Goal: Book appointment/travel/reservation

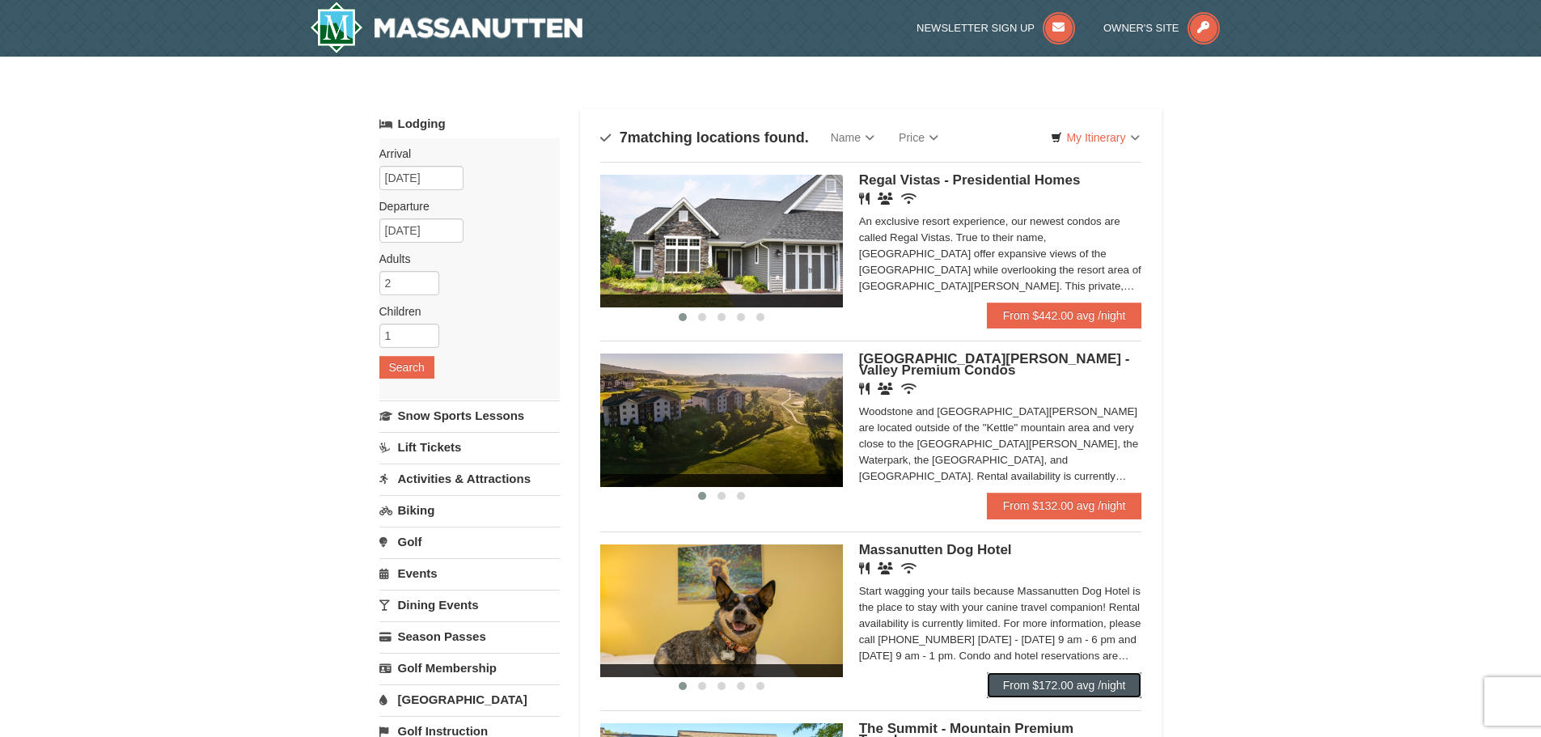
click at [1053, 687] on link "From $172.00 avg /night" at bounding box center [1064, 685] width 155 height 26
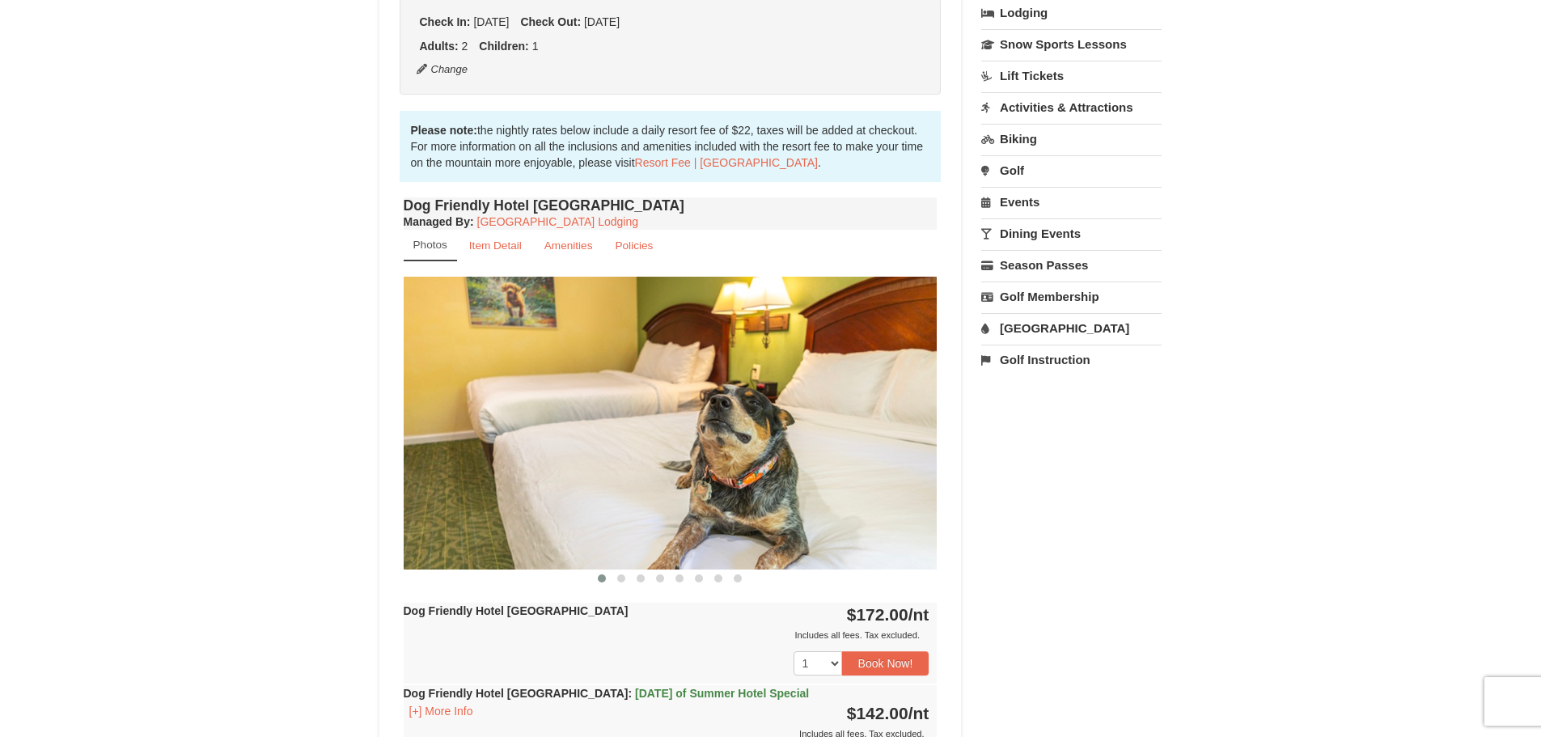
scroll to position [404, 0]
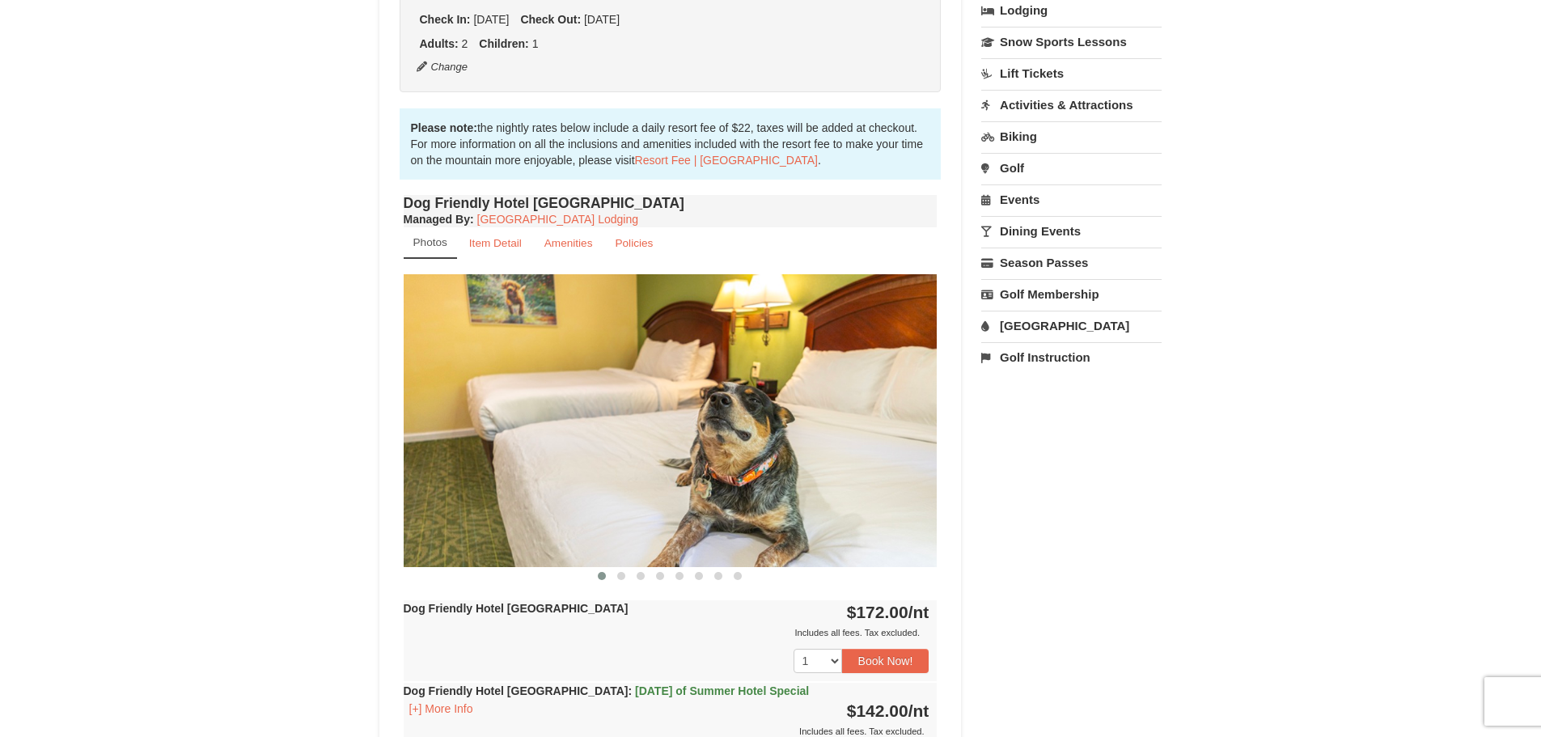
click at [814, 501] on img at bounding box center [671, 420] width 534 height 292
click at [619, 577] on span at bounding box center [621, 576] width 8 height 8
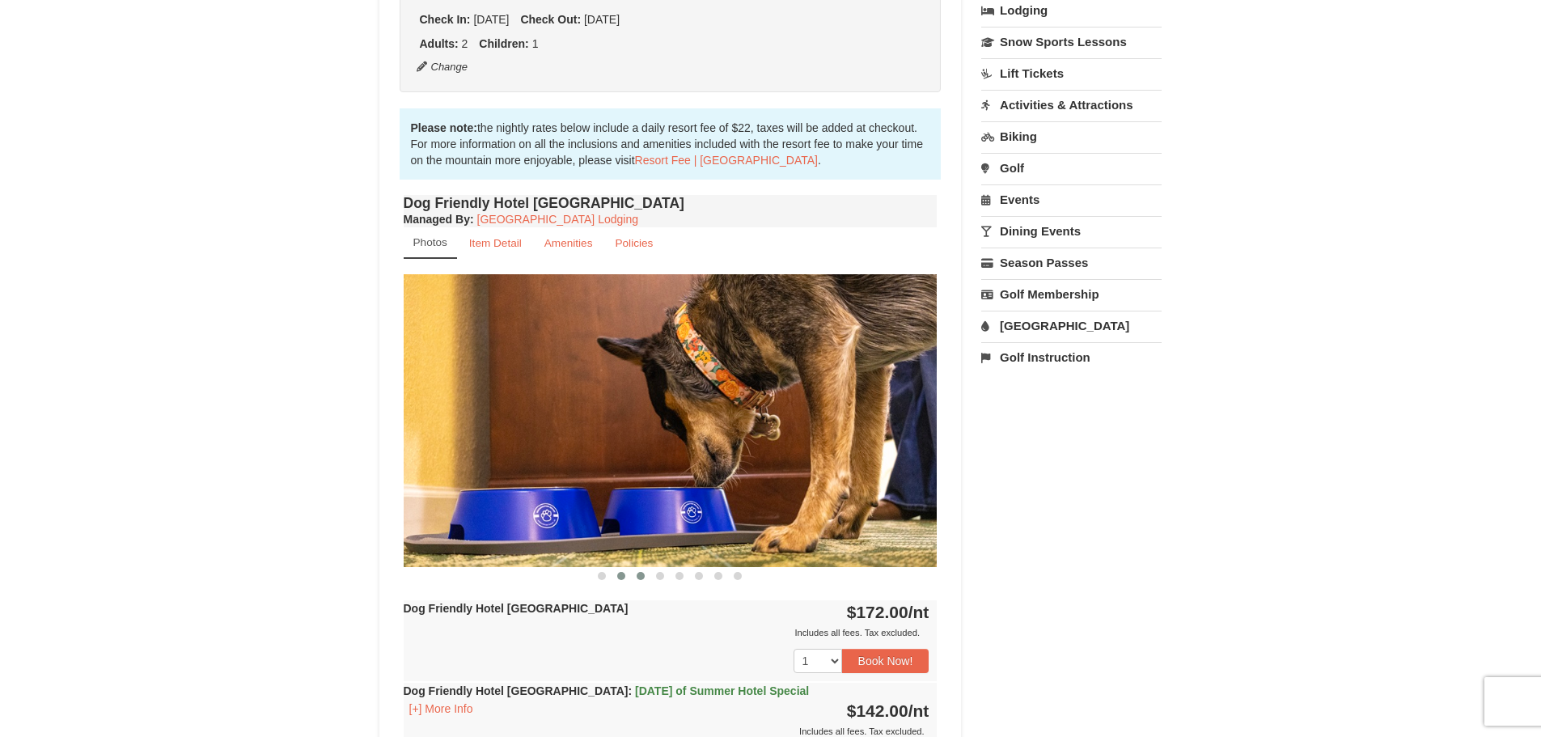
click at [640, 576] on span at bounding box center [640, 576] width 8 height 8
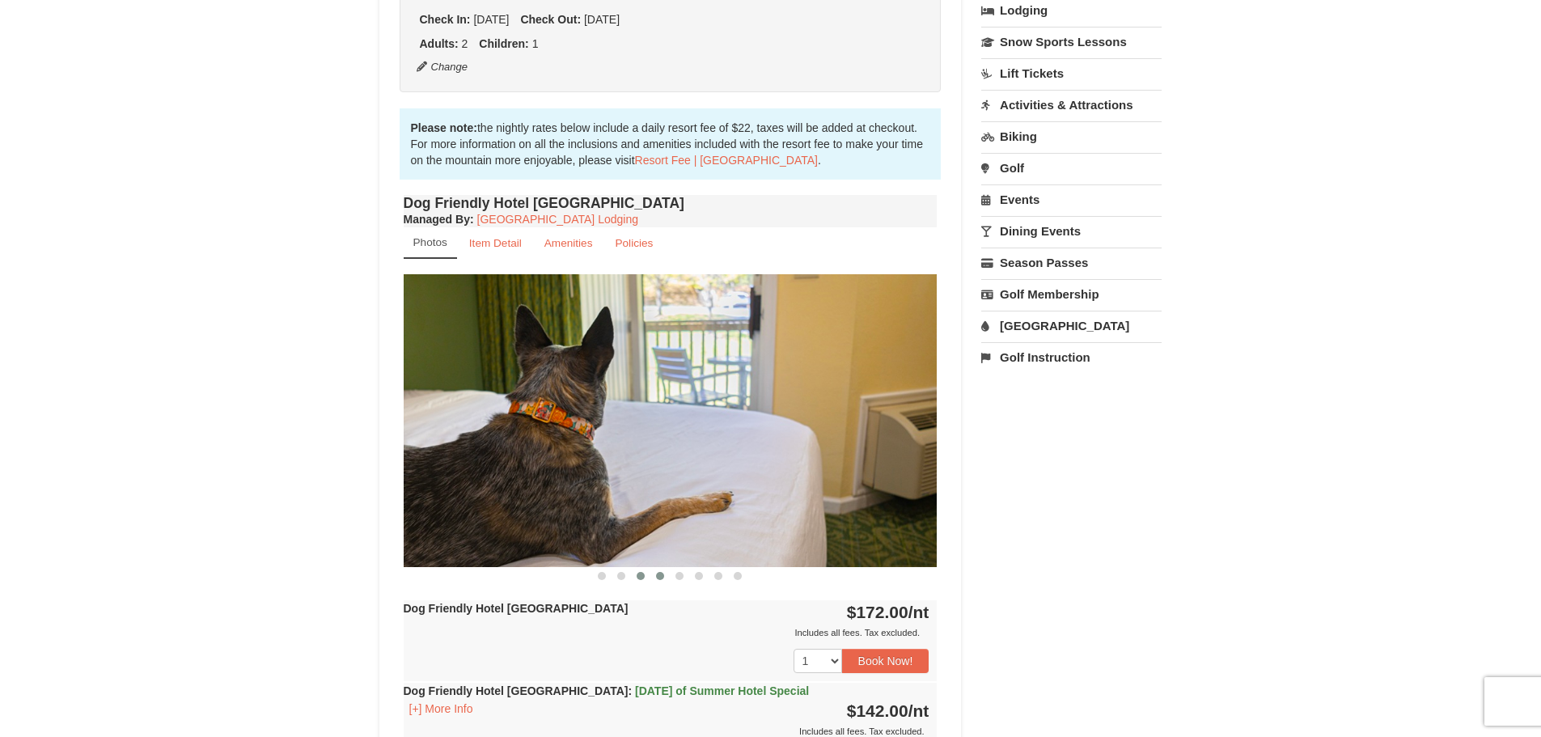
click at [662, 573] on span at bounding box center [660, 576] width 8 height 8
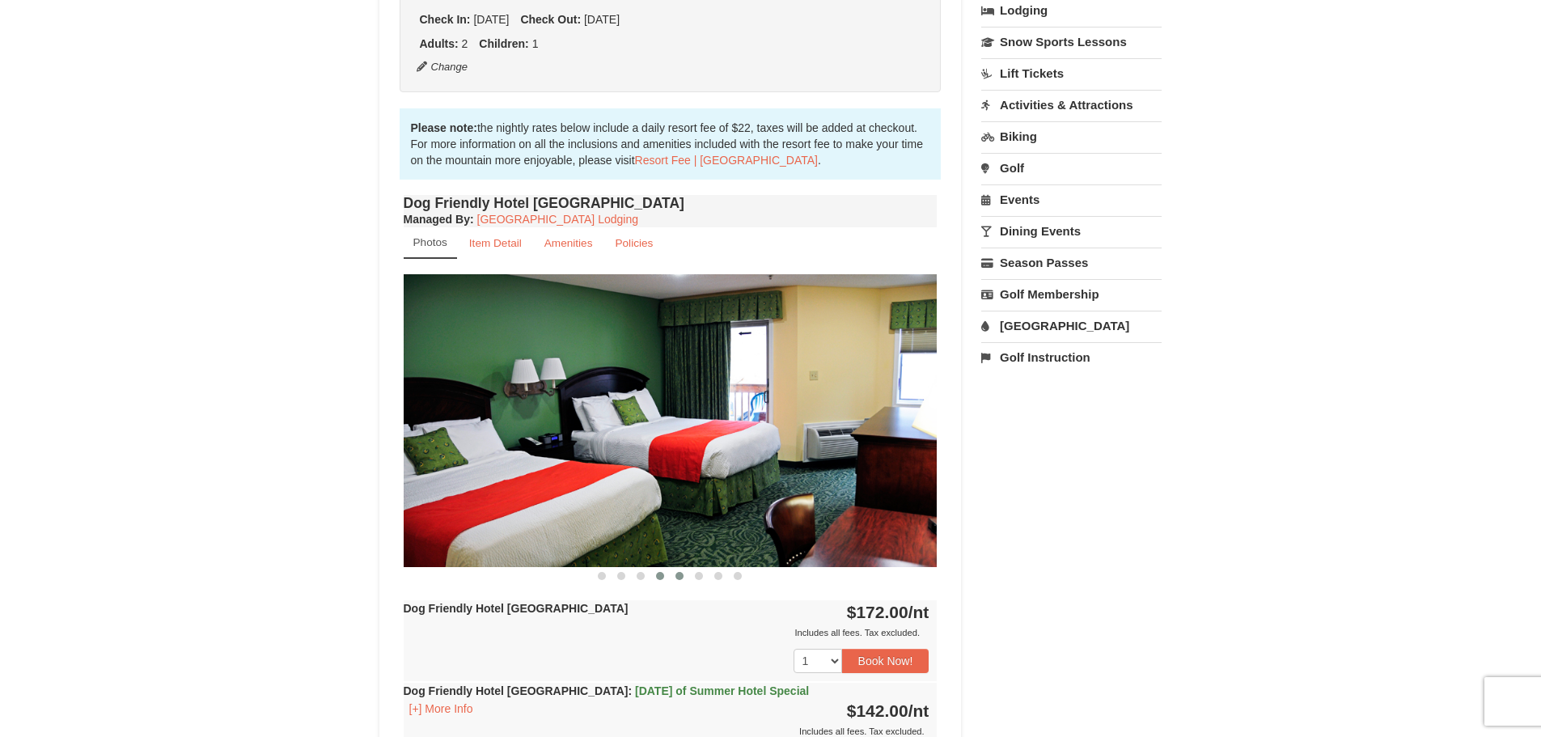
click at [677, 573] on span at bounding box center [679, 576] width 8 height 8
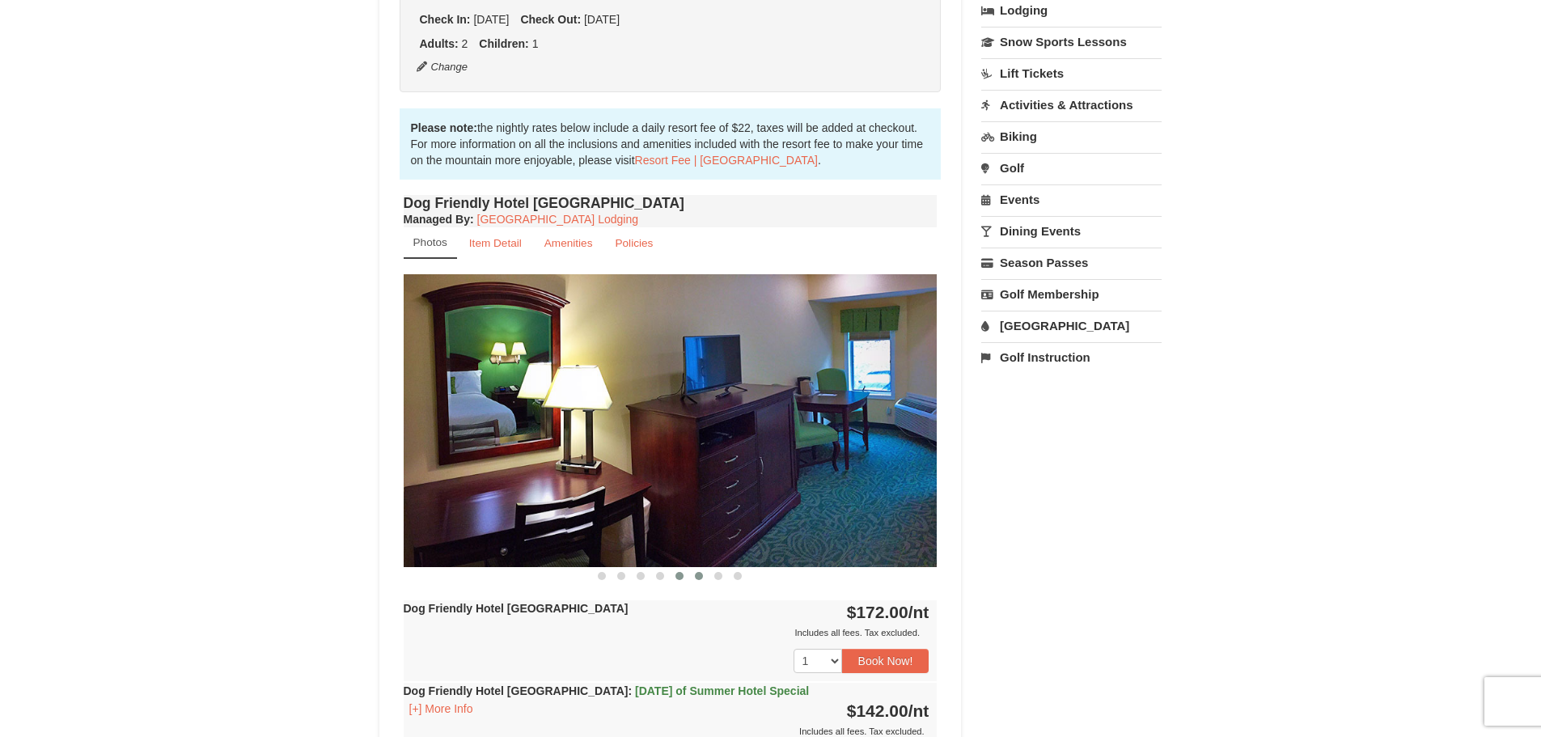
click at [699, 573] on span at bounding box center [699, 576] width 8 height 8
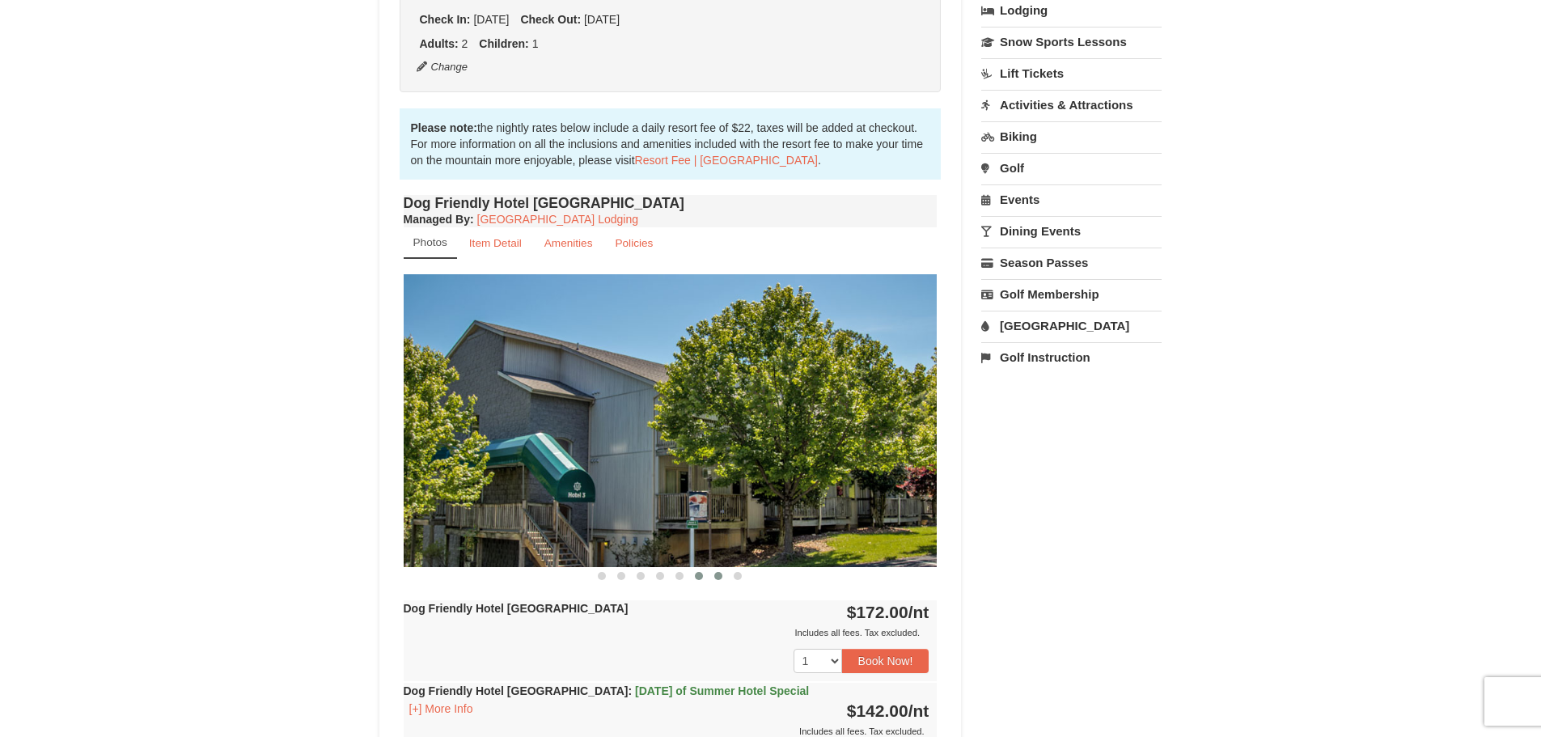
click at [712, 573] on button at bounding box center [717, 576] width 19 height 16
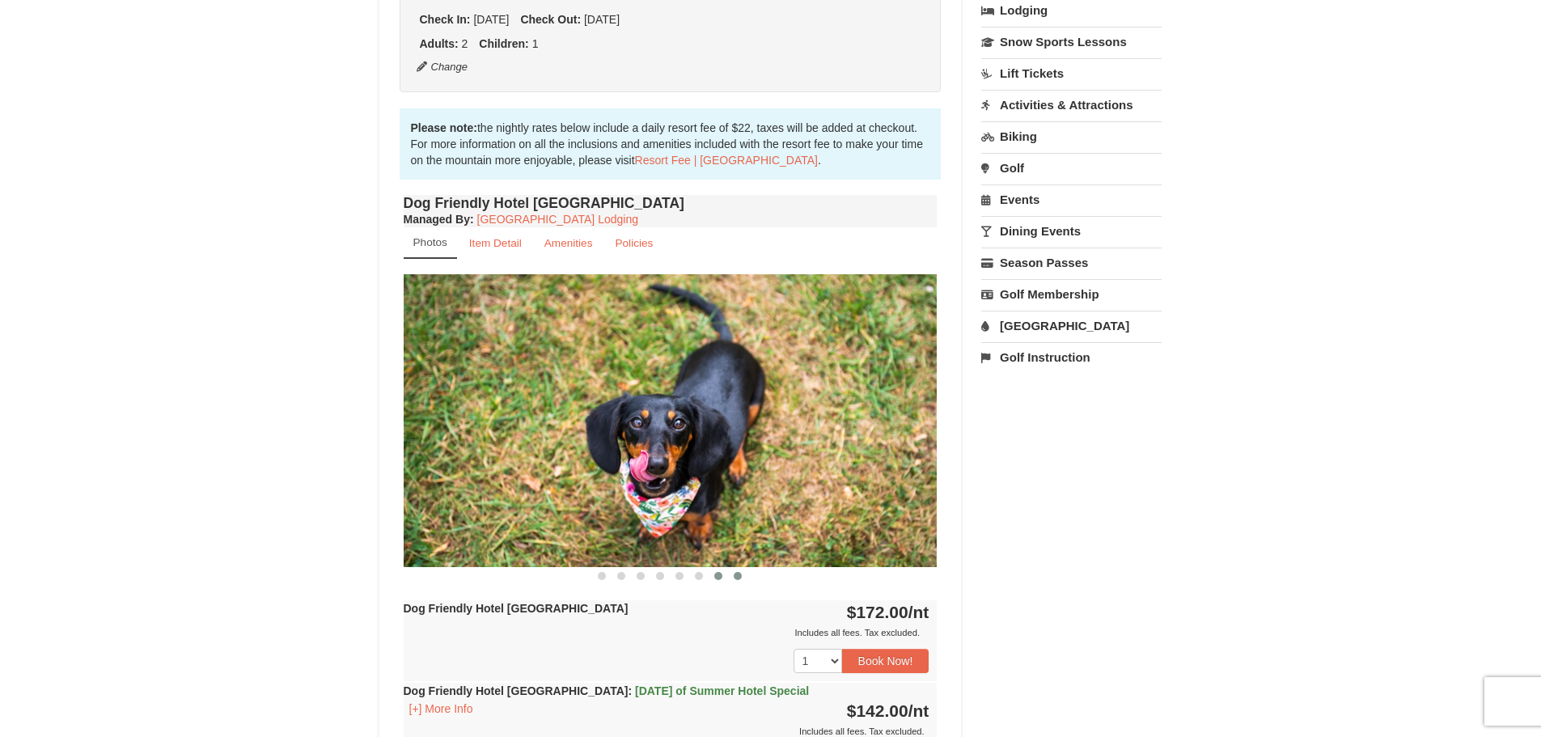
click at [729, 573] on button at bounding box center [737, 576] width 19 height 16
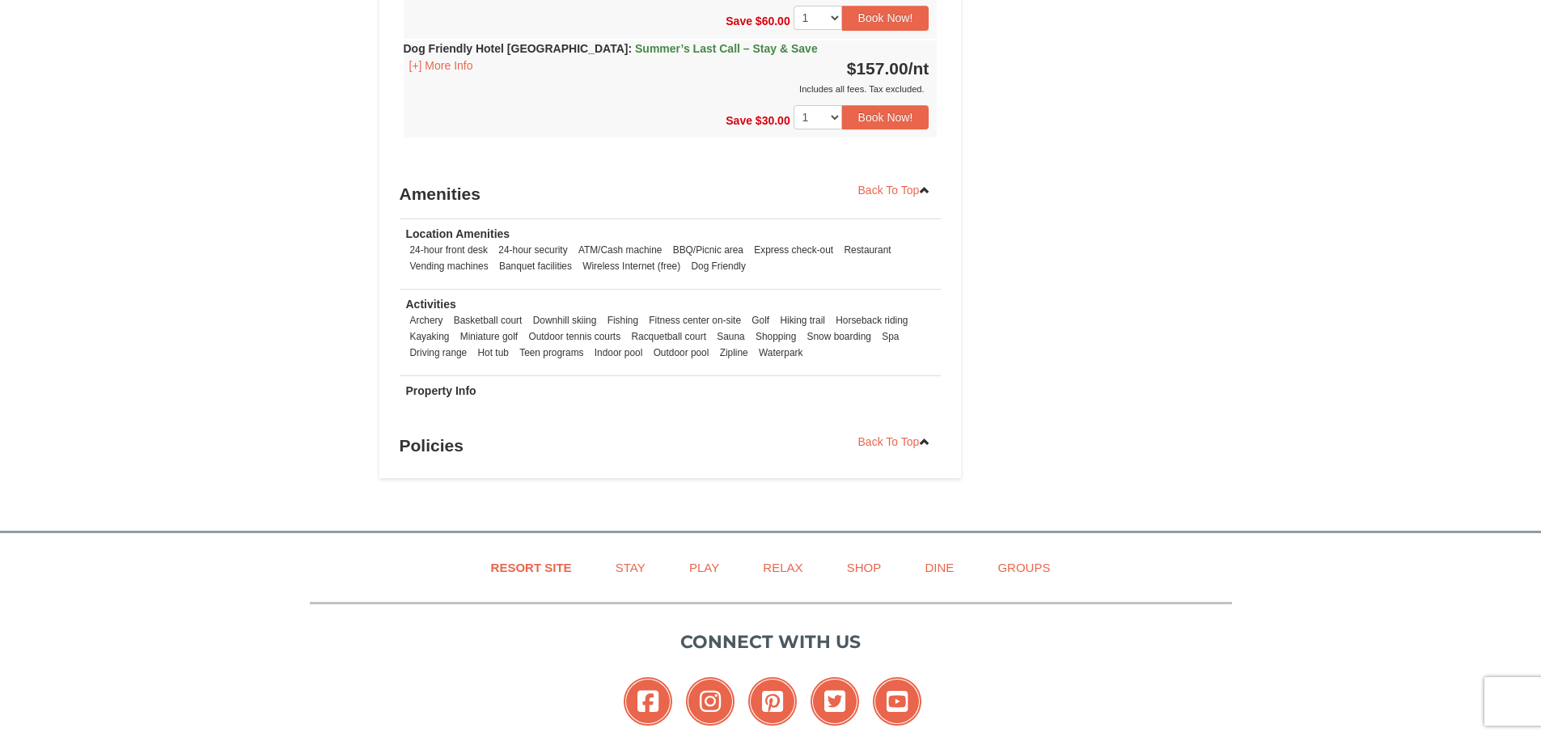
scroll to position [1132, 0]
